Goal: Check status: Check status

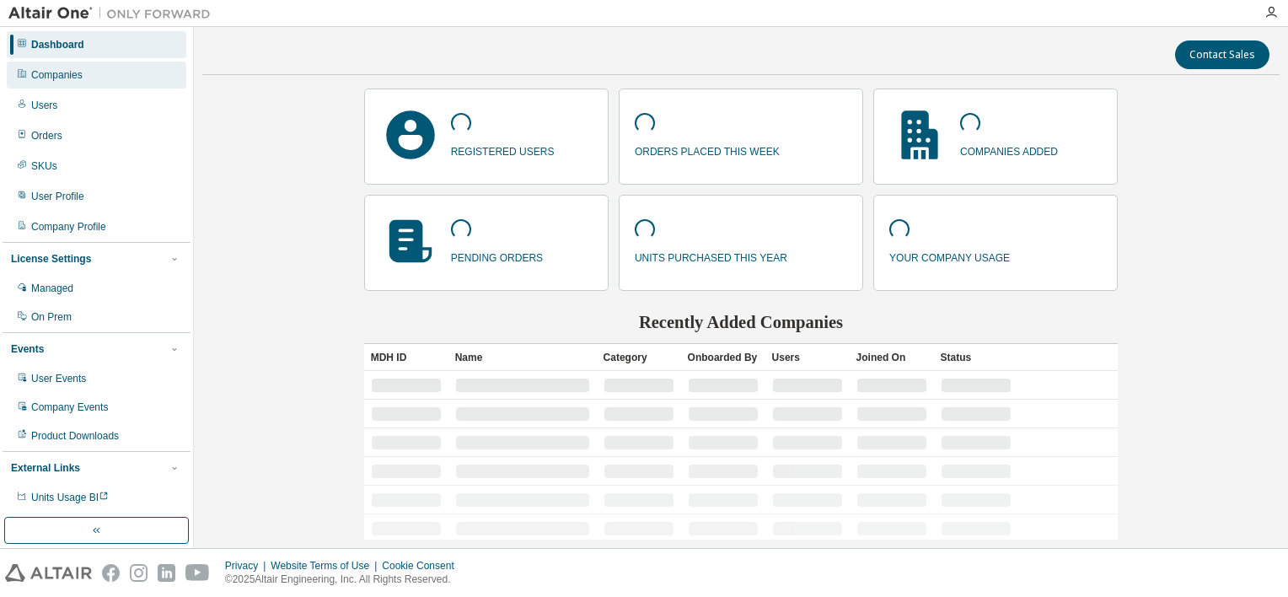
click at [100, 68] on div "Companies" at bounding box center [97, 75] width 180 height 27
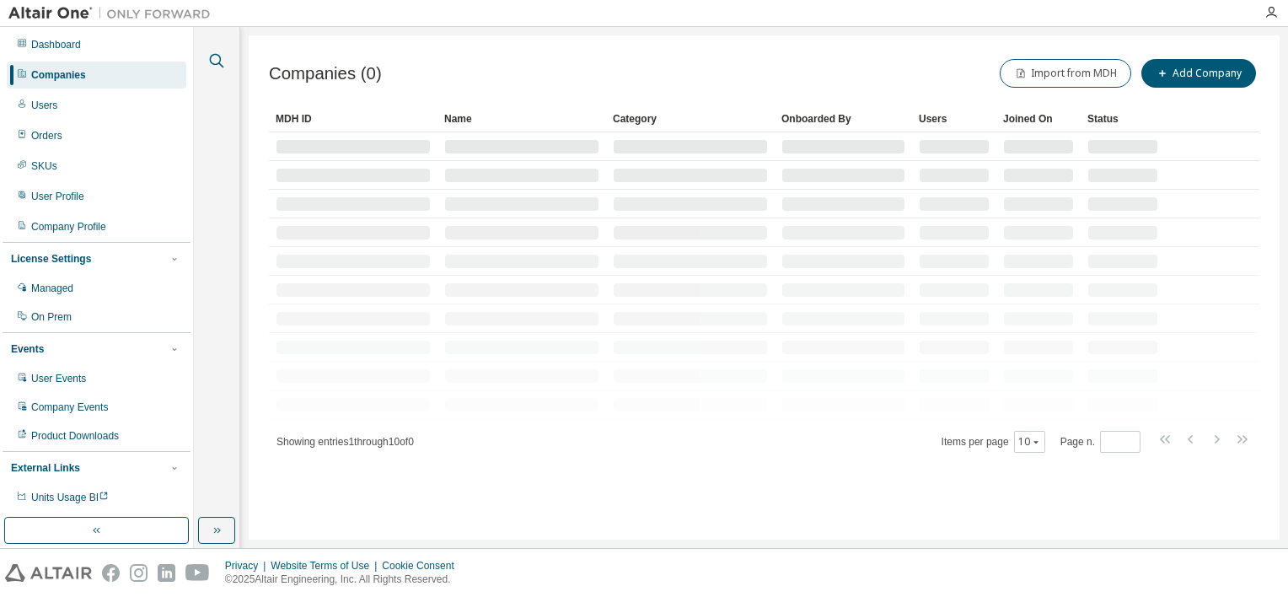
click at [219, 65] on icon "button" at bounding box center [217, 61] width 20 height 20
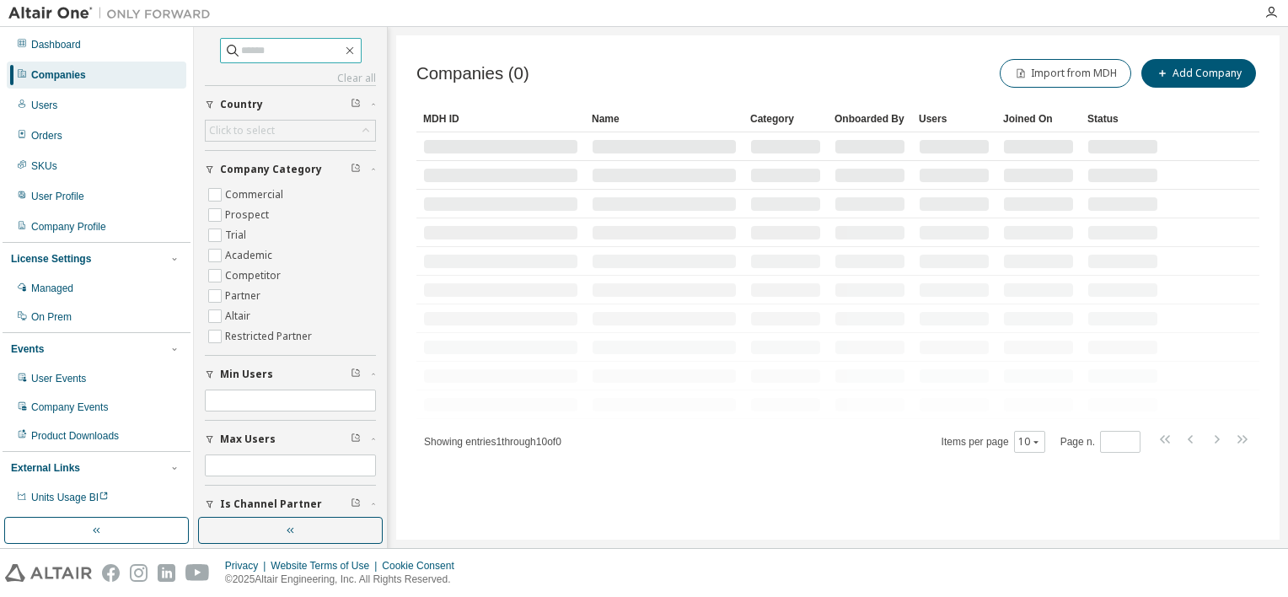
click at [263, 46] on input "text" at bounding box center [291, 50] width 101 height 17
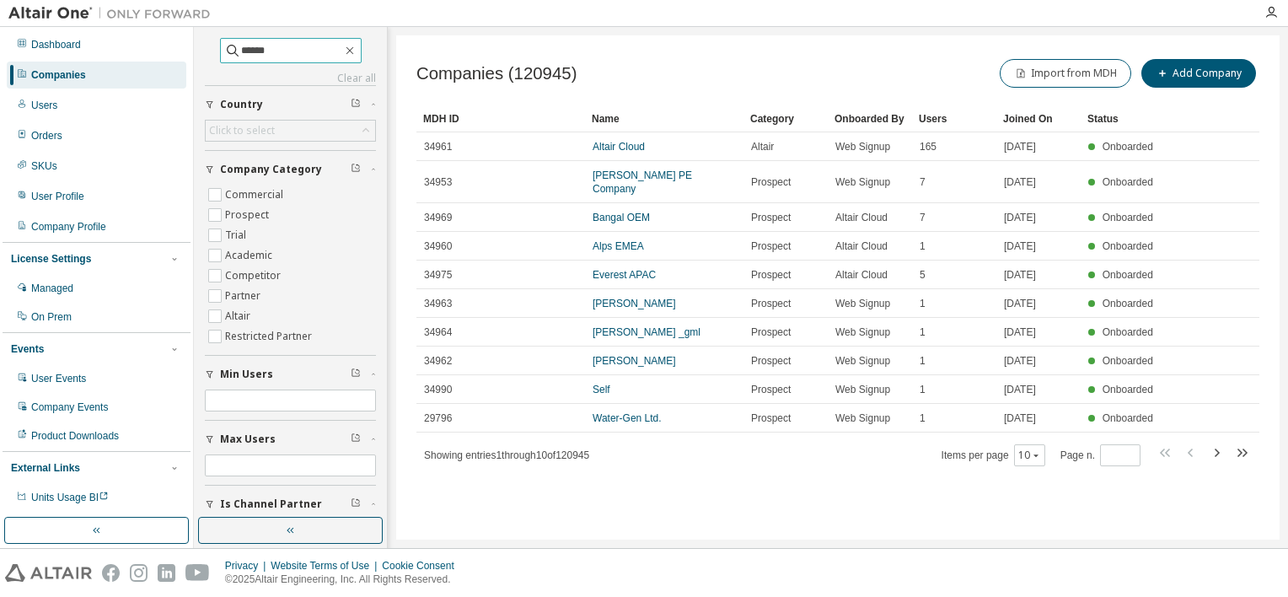
type input "******"
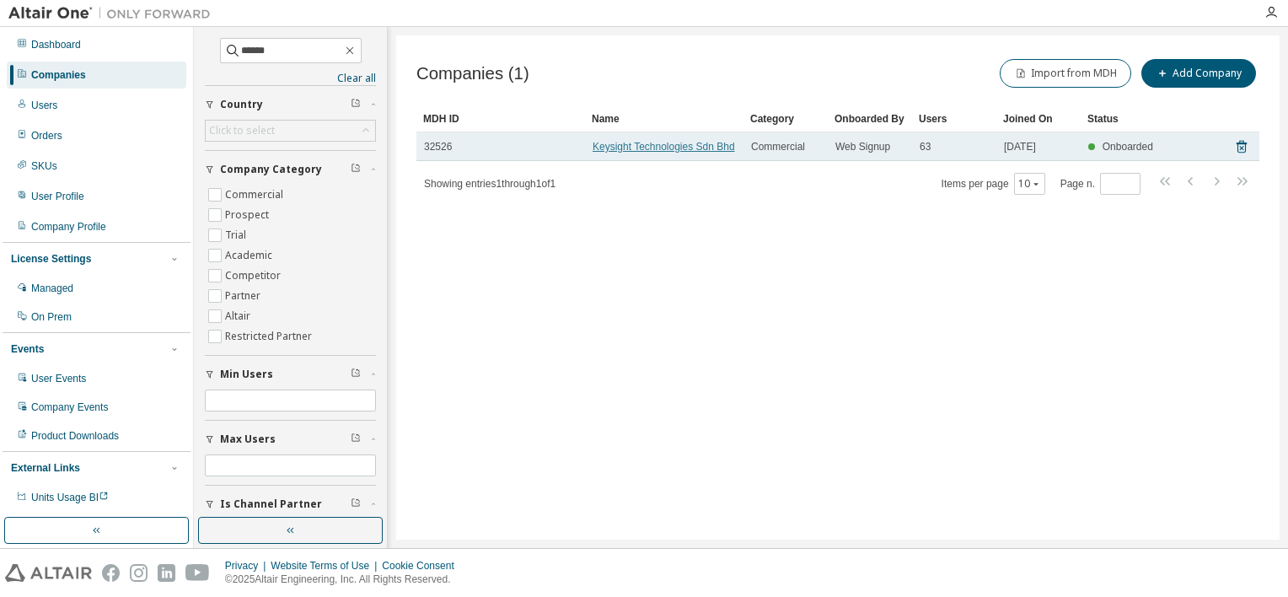
click at [648, 142] on link "Keysight Technologies Sdn Bhd" at bounding box center [664, 147] width 143 height 12
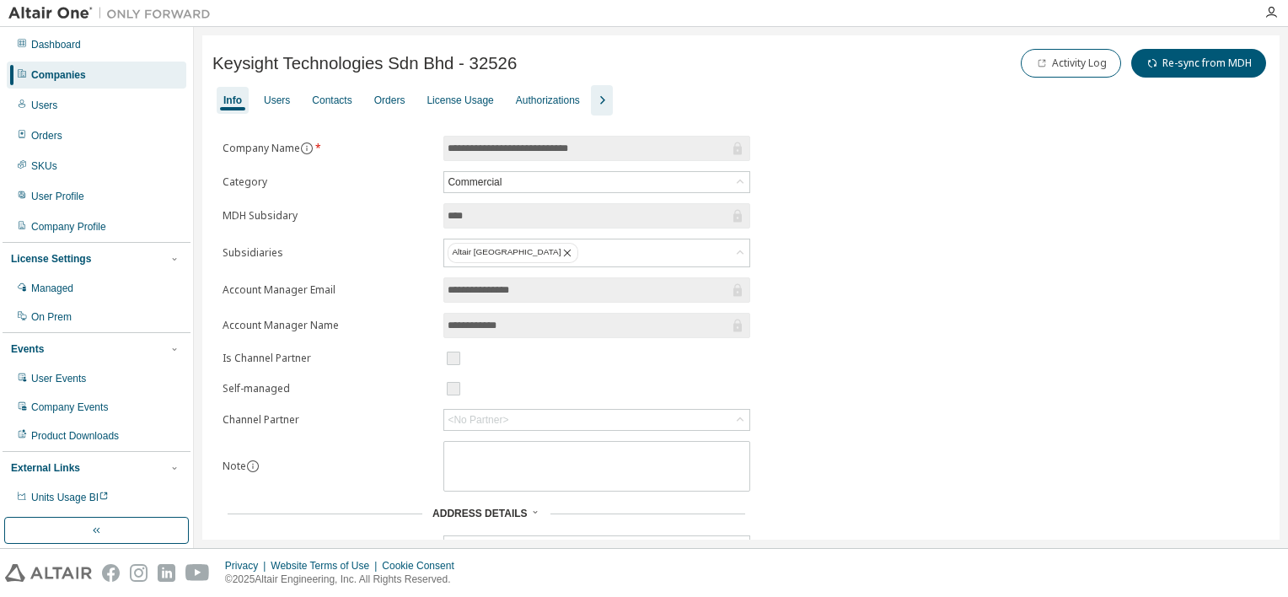
click at [460, 84] on div "Keysight Technologies Sdn Bhd - 32526 Activity Log Re-sync from MDH" at bounding box center [740, 66] width 1057 height 40
click at [456, 92] on div "License Usage" at bounding box center [460, 100] width 80 height 27
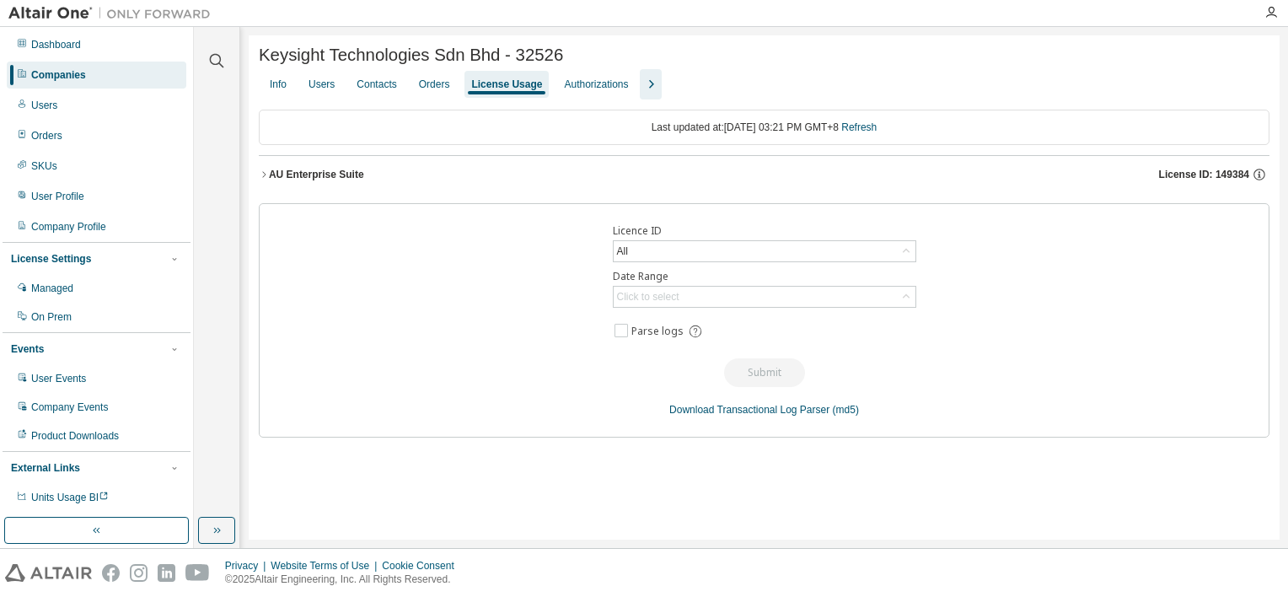
click at [264, 180] on icon "button" at bounding box center [264, 174] width 10 height 10
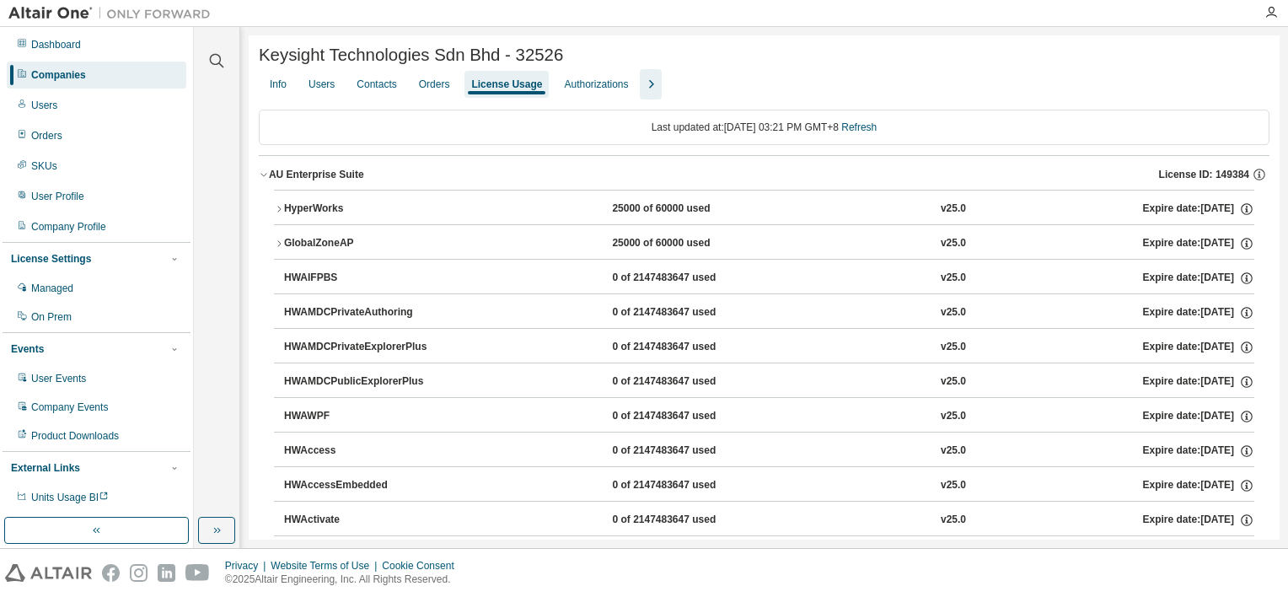
click at [280, 209] on icon "button" at bounding box center [279, 209] width 10 height 10
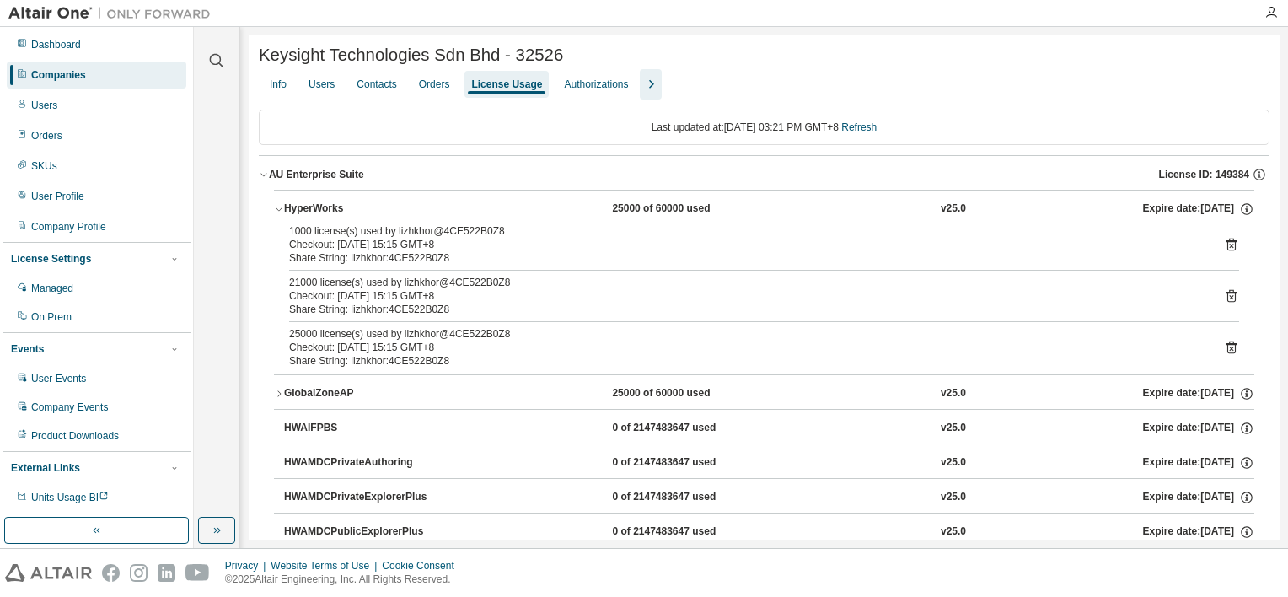
click at [280, 209] on icon "button" at bounding box center [279, 209] width 10 height 10
